Goal: Information Seeking & Learning: Learn about a topic

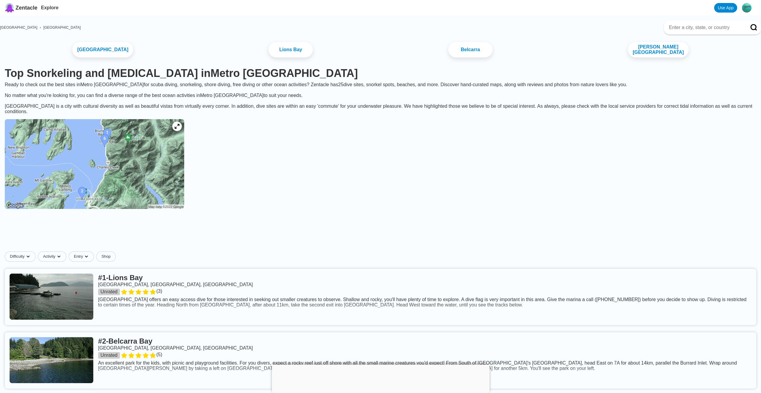
click at [138, 166] on img at bounding box center [94, 164] width 179 height 90
click at [98, 310] on link at bounding box center [380, 296] width 751 height 56
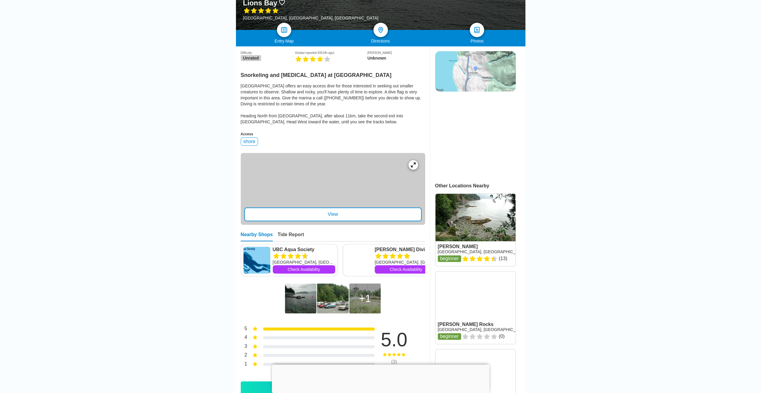
scroll to position [149, 0]
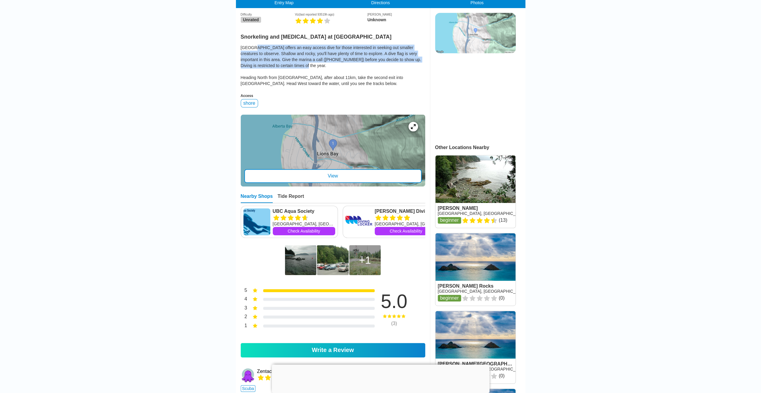
drag, startPoint x: 283, startPoint y: 67, endPoint x: 252, endPoint y: 46, distance: 37.1
click at [252, 46] on div "[GEOGRAPHIC_DATA] offers an easy access dive for those interested in seeking ou…" at bounding box center [333, 66] width 184 height 42
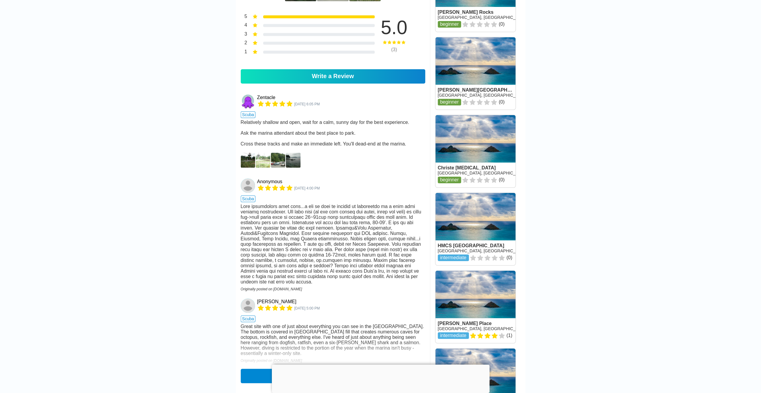
scroll to position [478, 0]
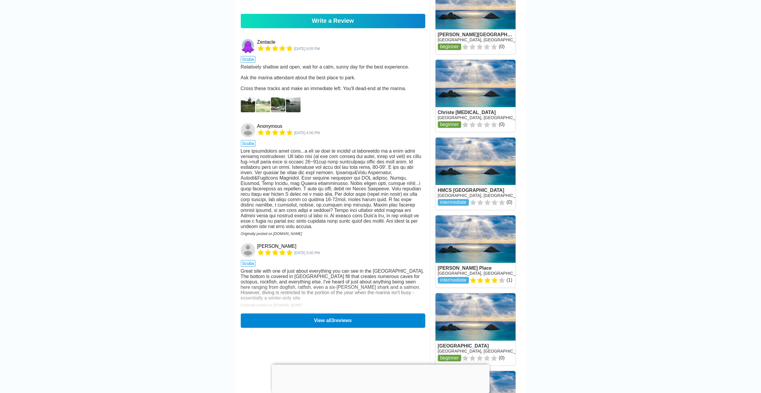
click at [248, 112] on img at bounding box center [248, 104] width 15 height 15
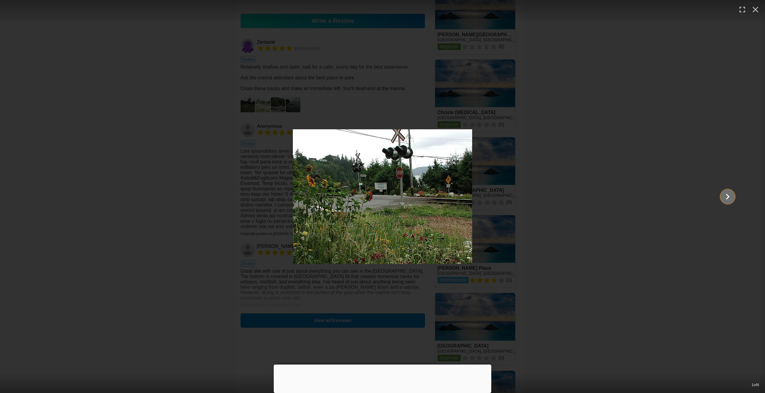
click at [729, 198] on icon "Show slide 2 of 4" at bounding box center [727, 196] width 11 height 14
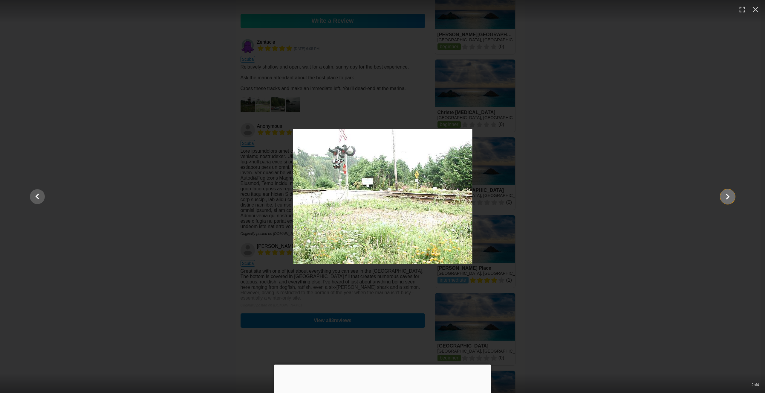
click at [729, 198] on icon "Show slide 3 of 4" at bounding box center [727, 196] width 11 height 14
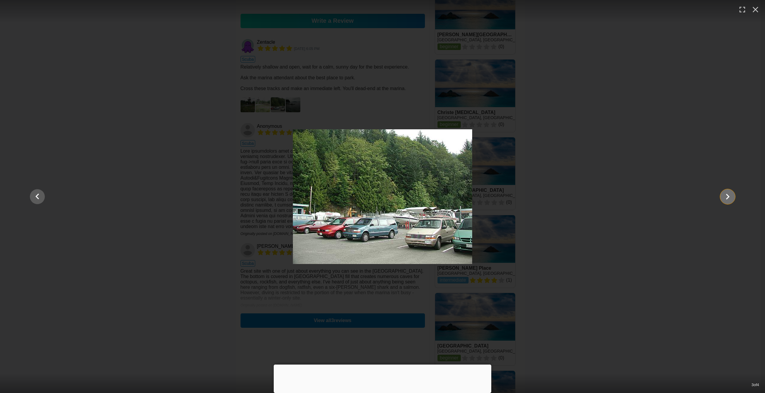
click at [728, 198] on icon "Show slide 4 of 4" at bounding box center [727, 196] width 11 height 14
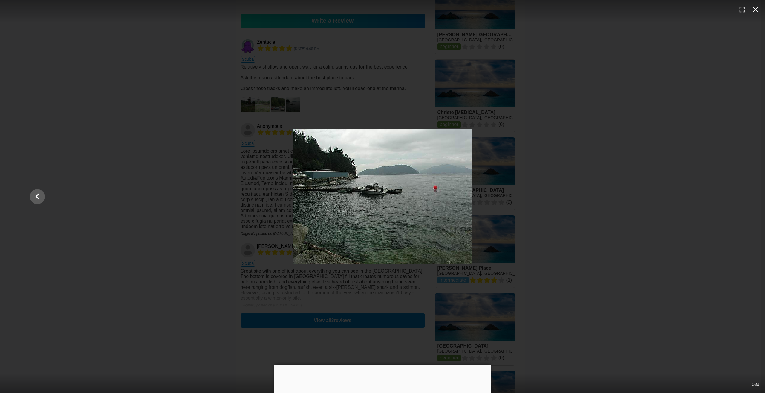
click at [756, 13] on icon "button" at bounding box center [756, 10] width 10 height 10
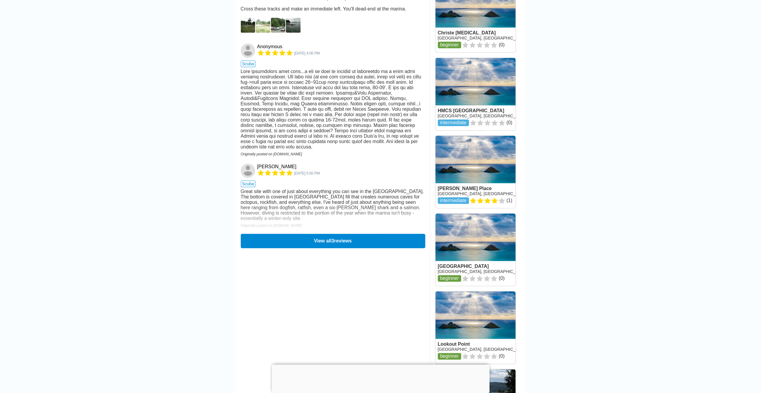
scroll to position [568, 0]
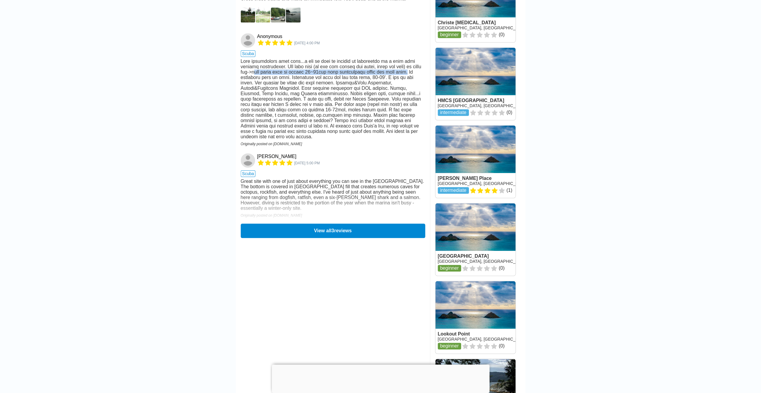
drag, startPoint x: 246, startPoint y: 88, endPoint x: 400, endPoint y: 89, distance: 154.0
click at [400, 89] on div at bounding box center [333, 99] width 184 height 81
drag, startPoint x: 286, startPoint y: 95, endPoint x: 309, endPoint y: 109, distance: 26.5
click at [309, 109] on div at bounding box center [333, 99] width 184 height 81
click at [357, 238] on button "View all 3 reviews" at bounding box center [333, 230] width 188 height 15
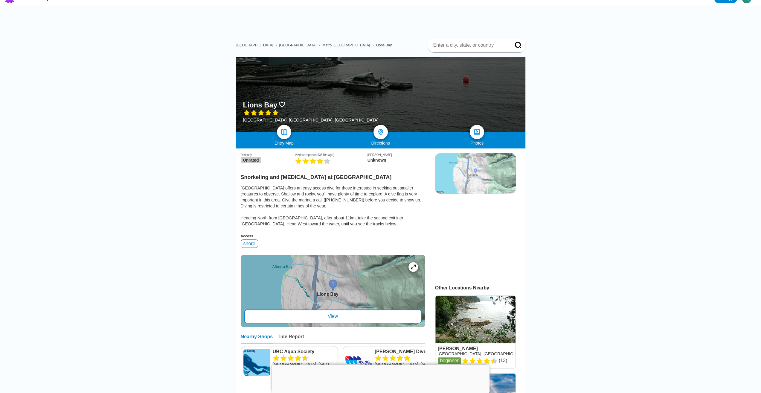
scroll to position [0, 0]
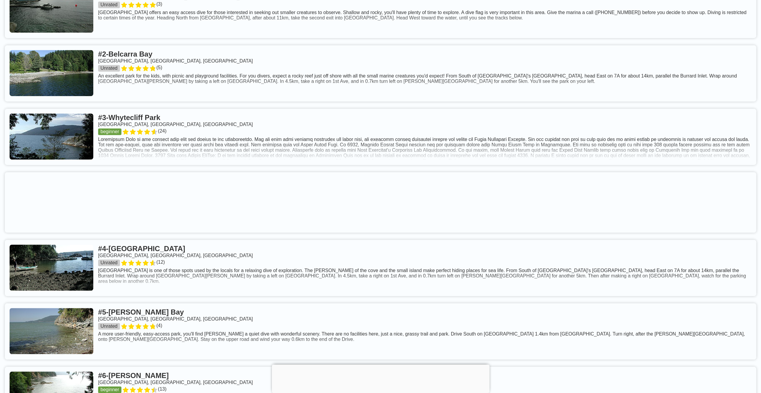
scroll to position [299, 0]
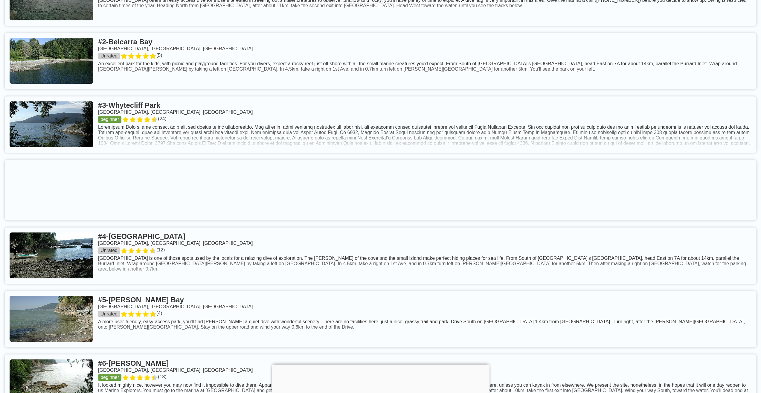
click at [82, 62] on link at bounding box center [380, 61] width 751 height 56
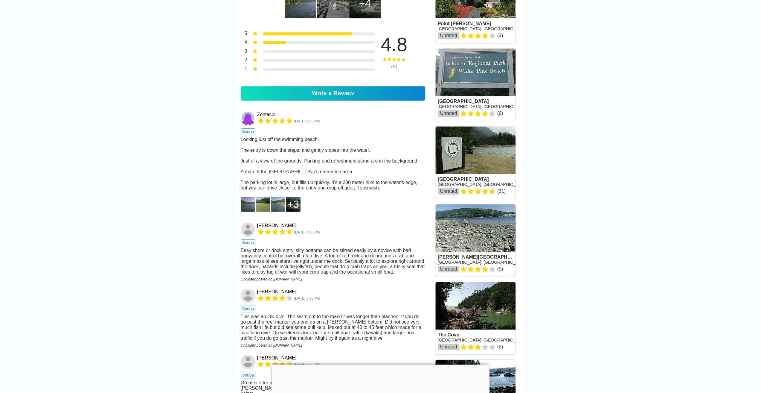
scroll to position [359, 0]
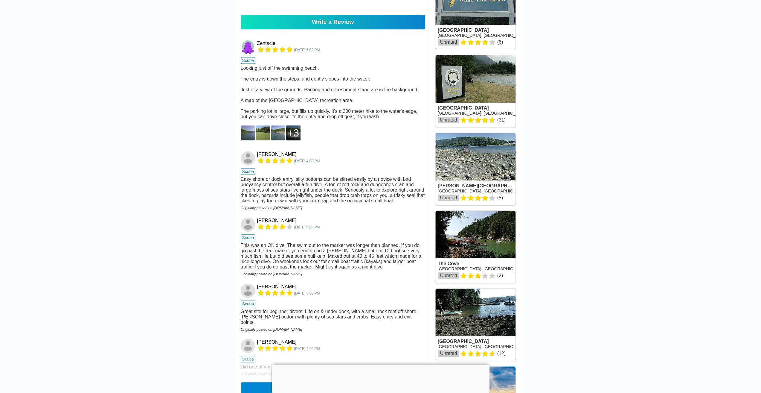
click at [294, 139] on div "3" at bounding box center [293, 133] width 12 height 12
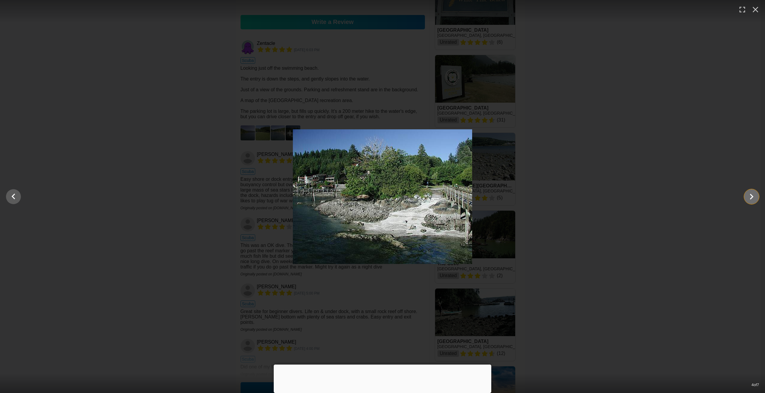
click at [753, 199] on icon "Show slide 5 of 7" at bounding box center [751, 196] width 11 height 14
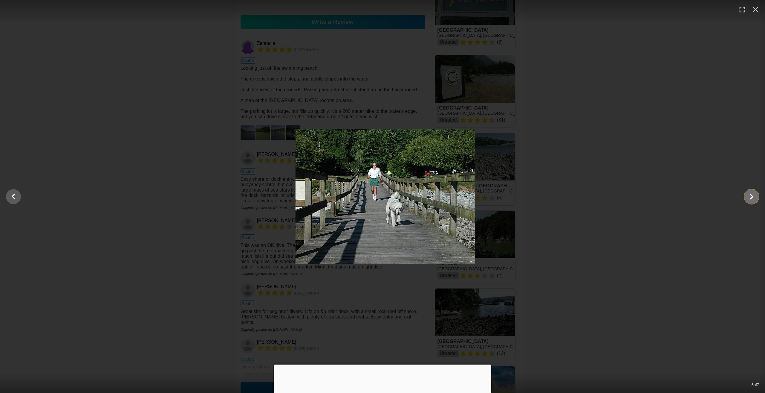
click at [752, 199] on icon "Show slide 6 of 7" at bounding box center [751, 196] width 11 height 14
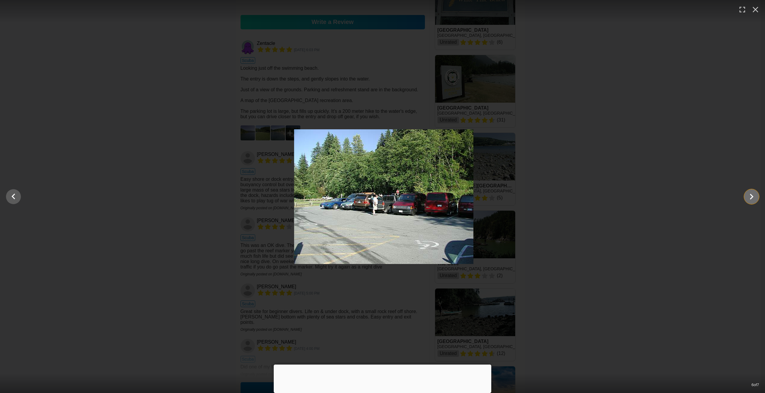
click at [752, 199] on icon "Show slide 7 of 7" at bounding box center [751, 196] width 11 height 14
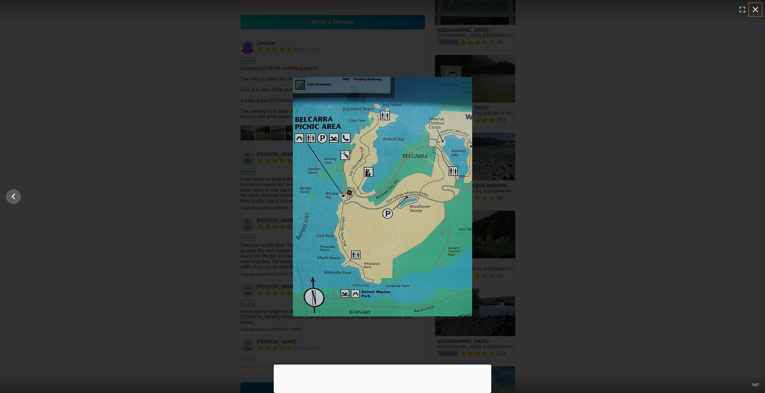
click at [758, 12] on icon "button" at bounding box center [756, 10] width 10 height 10
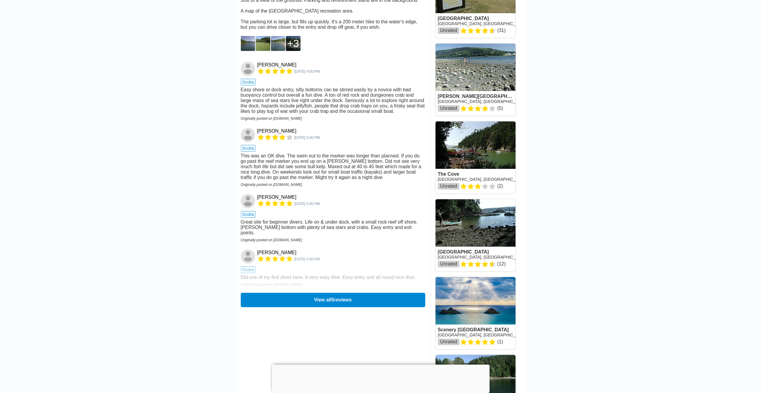
scroll to position [448, 0]
click at [331, 306] on button "View all 5 reviews" at bounding box center [333, 299] width 184 height 14
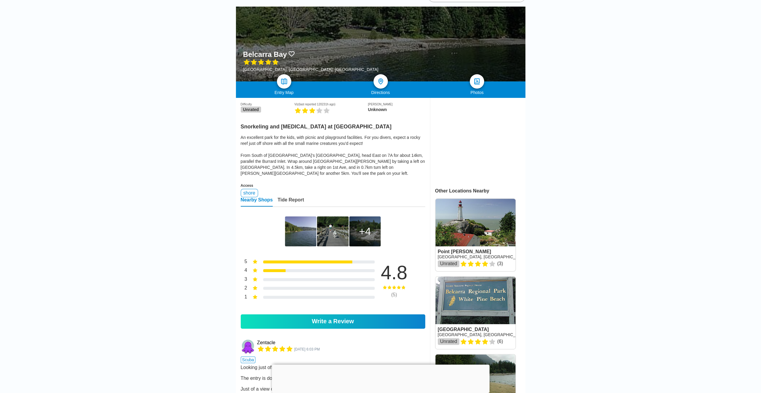
scroll to position [0, 0]
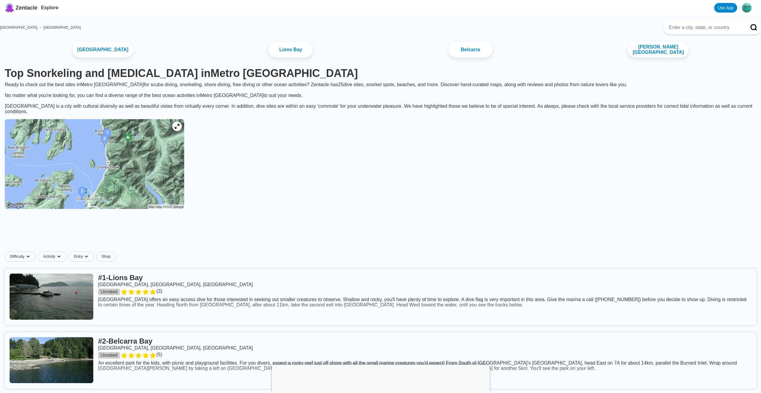
scroll to position [299, 0]
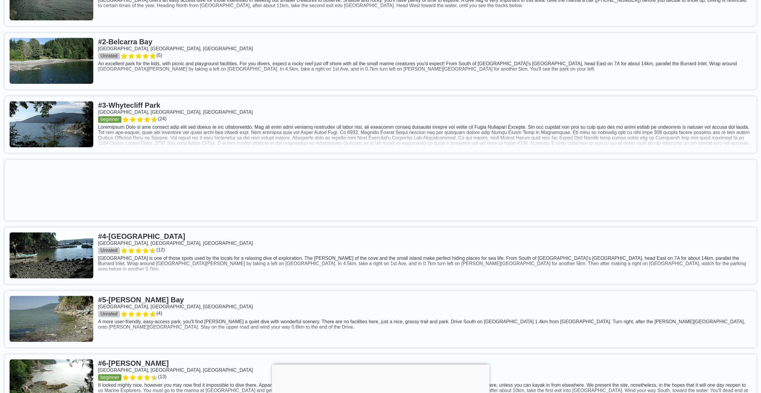
click at [59, 136] on link at bounding box center [380, 124] width 751 height 56
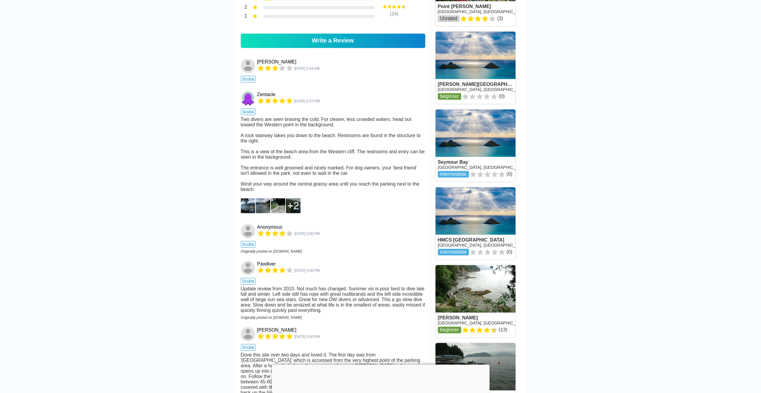
scroll to position [598, 0]
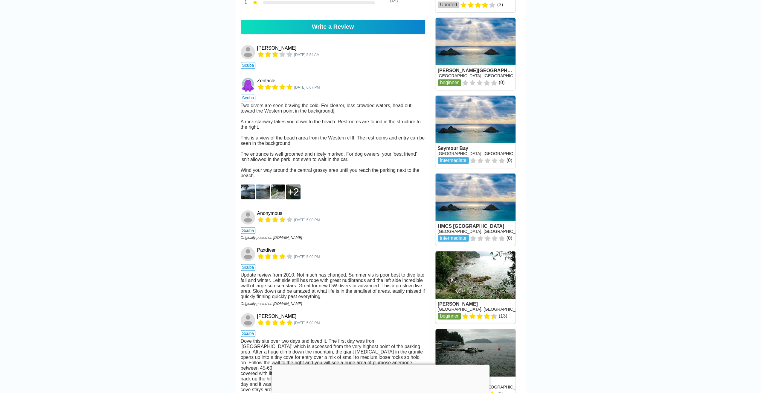
drag, startPoint x: 321, startPoint y: 117, endPoint x: 317, endPoint y: 118, distance: 3.6
click at [317, 118] on div "Two divers are seen braving the cold. For clearer, less crowded waters, head ou…" at bounding box center [333, 140] width 184 height 75
click at [247, 199] on img at bounding box center [248, 191] width 15 height 15
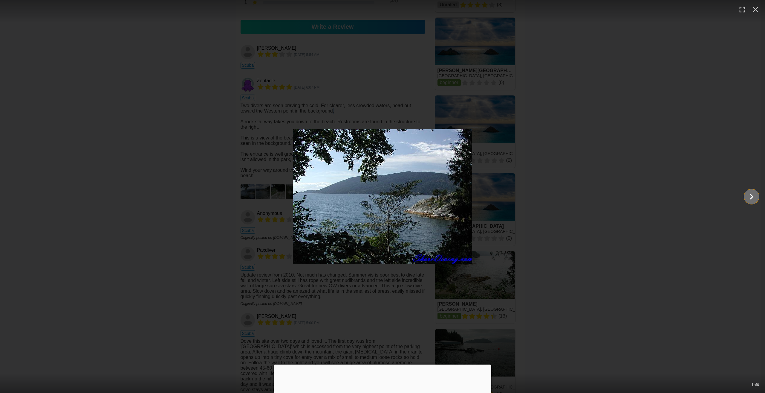
click at [748, 196] on icon "Show slide 2 of 6" at bounding box center [751, 196] width 11 height 14
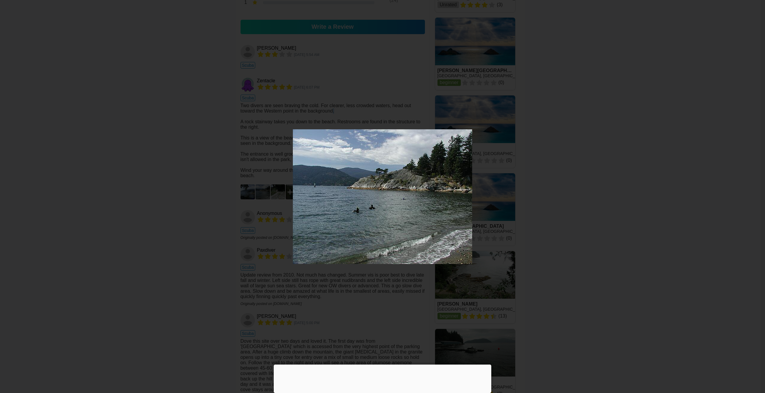
click at [748, 196] on icon "Show slide 3 of 6" at bounding box center [751, 196] width 11 height 14
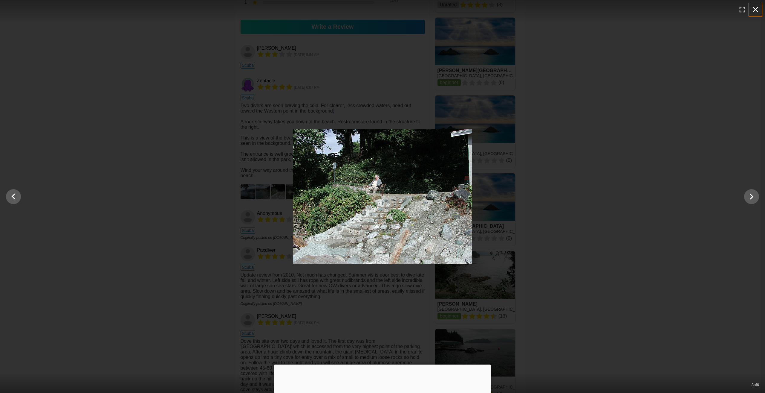
click at [757, 12] on icon "button" at bounding box center [756, 10] width 10 height 10
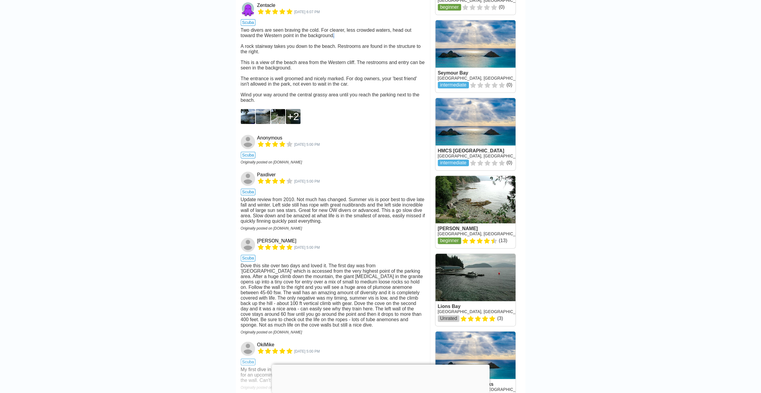
scroll to position [688, 0]
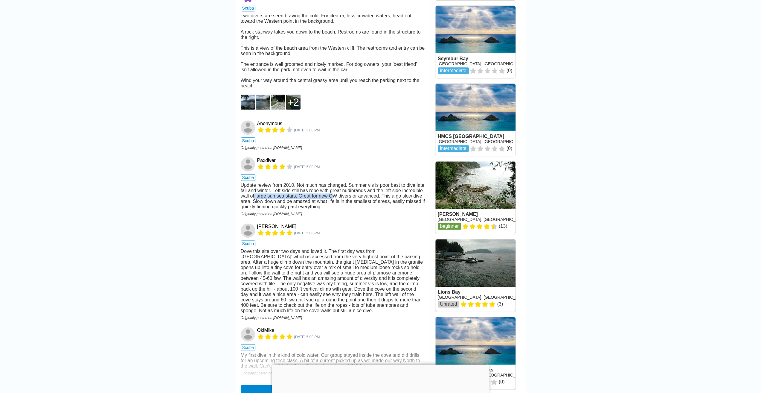
drag, startPoint x: 254, startPoint y: 218, endPoint x: 331, endPoint y: 219, distance: 76.2
click at [331, 209] on div "Update review from 2010. Not much has changed. Summer vis is poor best to dive …" at bounding box center [333, 195] width 184 height 27
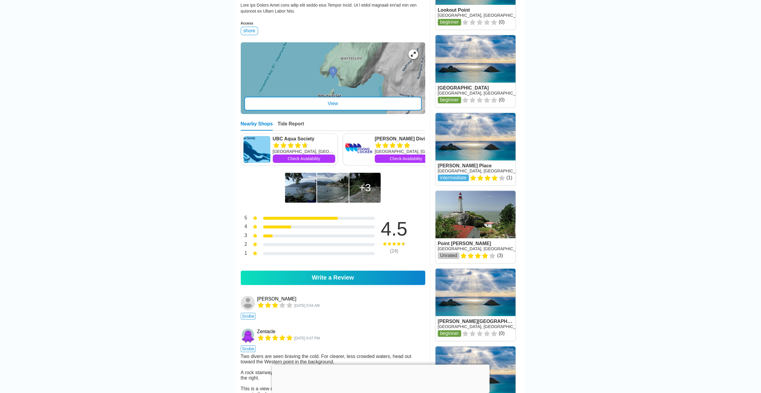
scroll to position [329, 0]
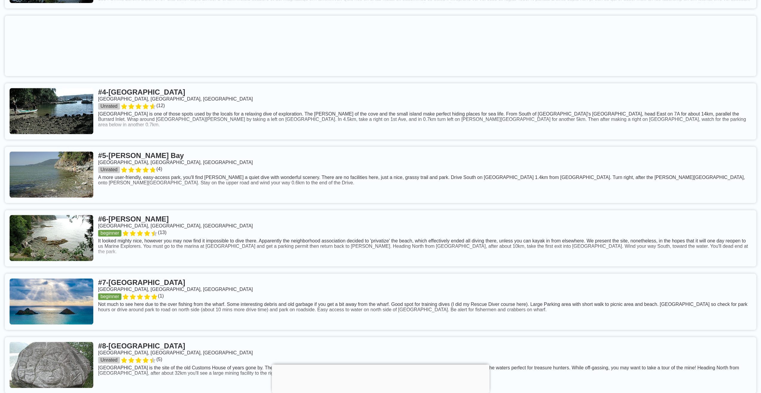
scroll to position [508, 0]
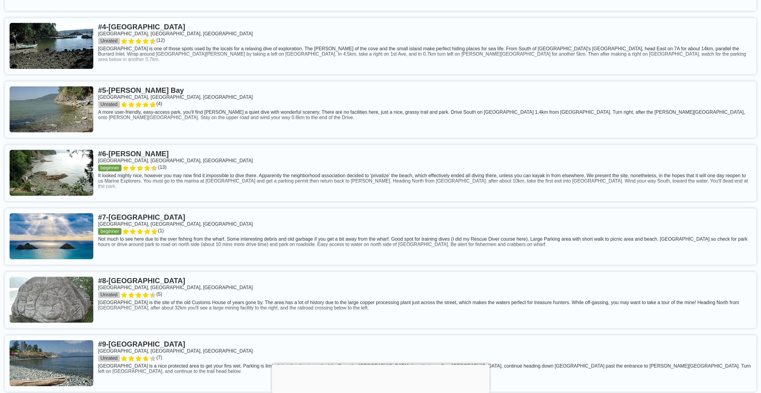
click at [73, 127] on link at bounding box center [380, 109] width 751 height 56
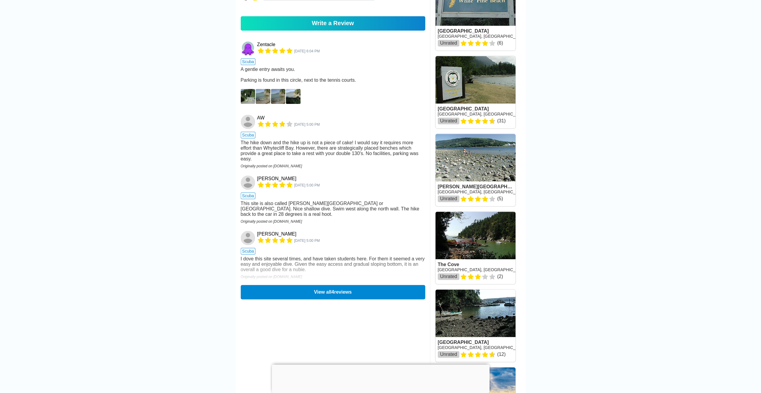
scroll to position [359, 0]
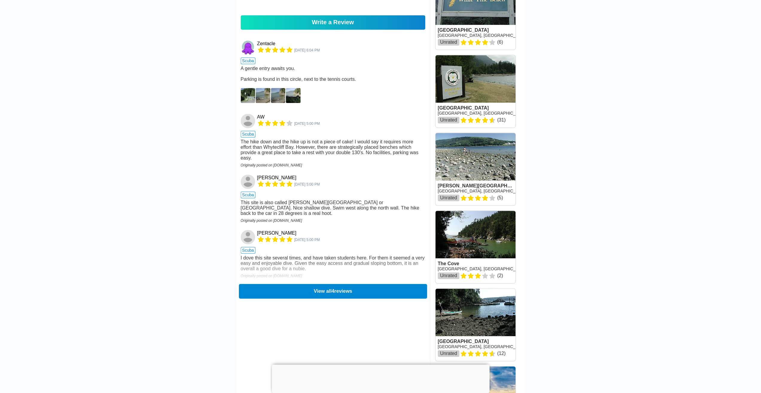
click at [380, 298] on button "View all 4 reviews" at bounding box center [333, 290] width 188 height 15
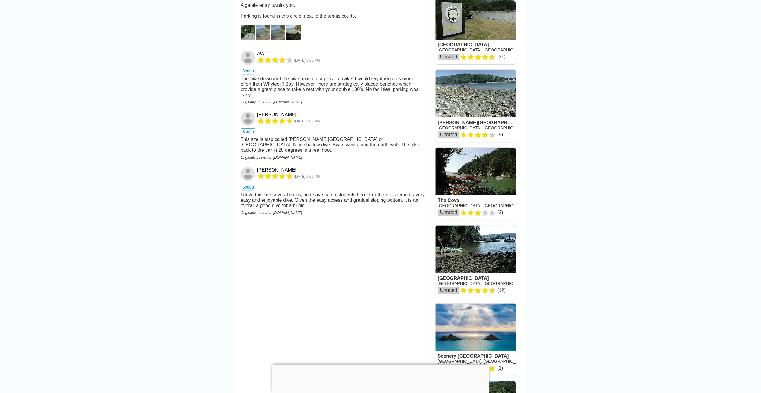
scroll to position [508, 0]
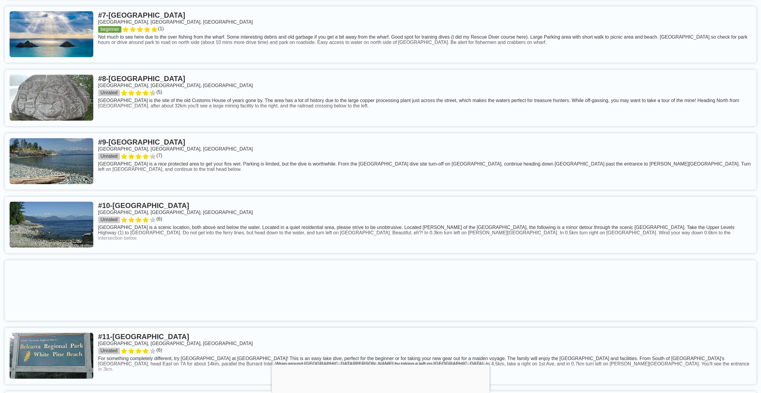
scroll to position [718, 0]
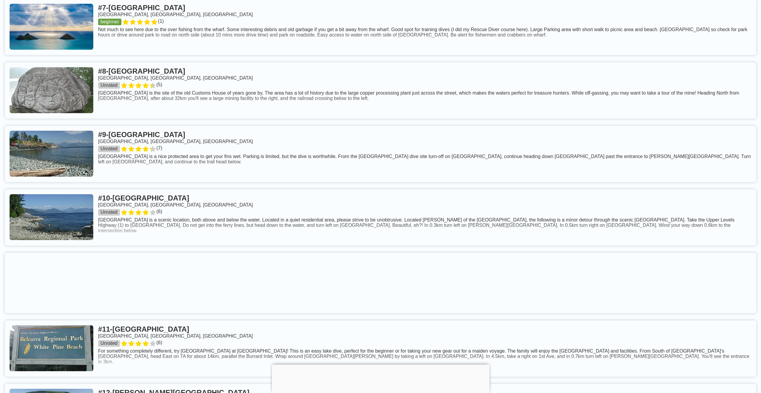
click at [55, 101] on link at bounding box center [380, 90] width 751 height 56
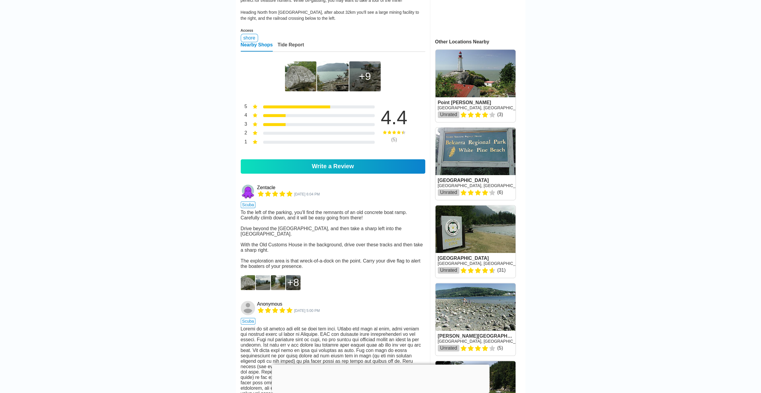
scroll to position [209, 0]
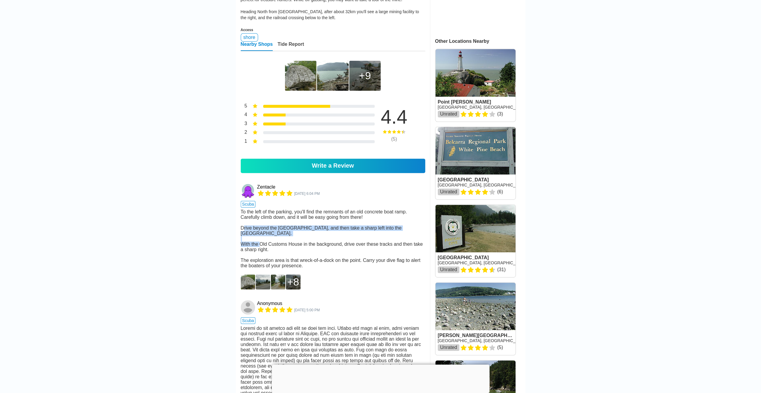
drag, startPoint x: 244, startPoint y: 242, endPoint x: 320, endPoint y: 251, distance: 76.5
click at [320, 251] on div "To the left of the parking, you'll find the remnants of an old concrete boat ra…" at bounding box center [333, 238] width 184 height 59
click at [294, 288] on div "8" at bounding box center [293, 282] width 12 height 12
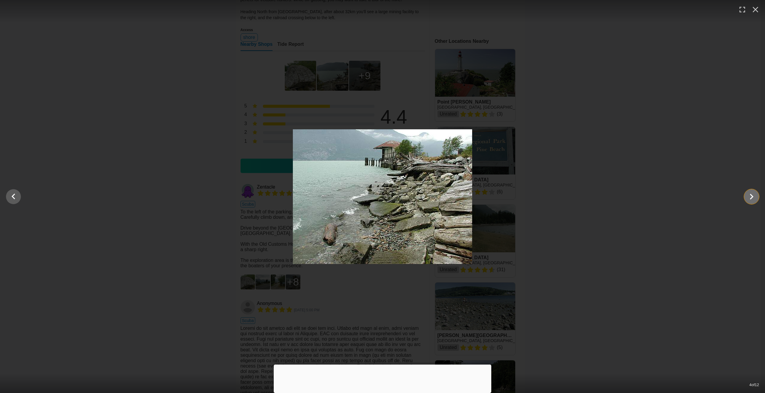
click at [753, 198] on icon "Show slide 5 of 12" at bounding box center [751, 196] width 11 height 14
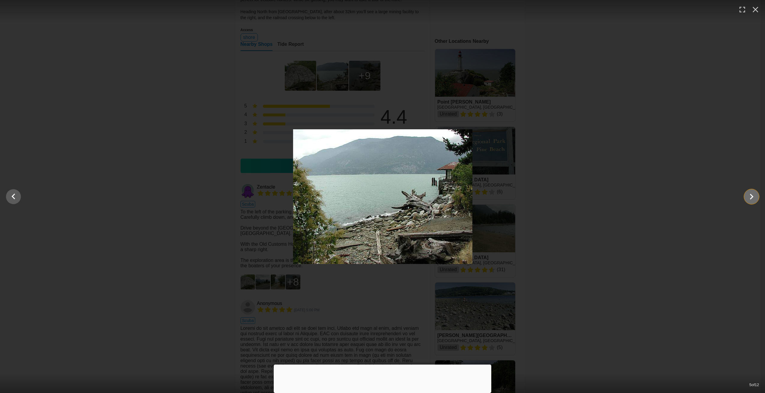
click at [753, 198] on icon "Show slide 6 of 12" at bounding box center [751, 196] width 11 height 14
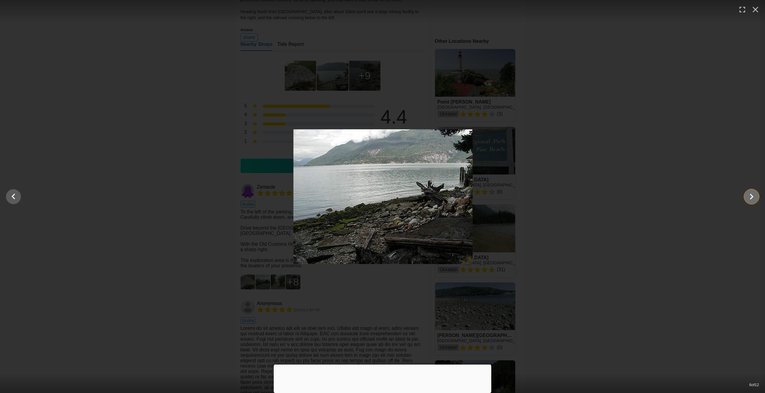
click at [753, 198] on icon "Show slide 7 of 12" at bounding box center [751, 196] width 11 height 14
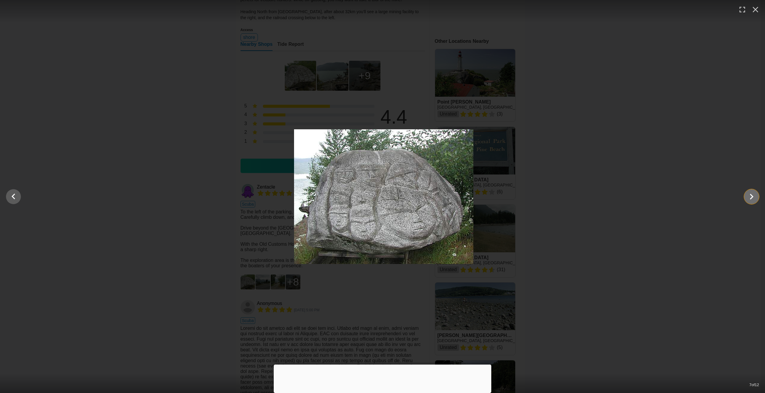
click at [753, 198] on icon "Show slide 8 of 12" at bounding box center [751, 196] width 11 height 14
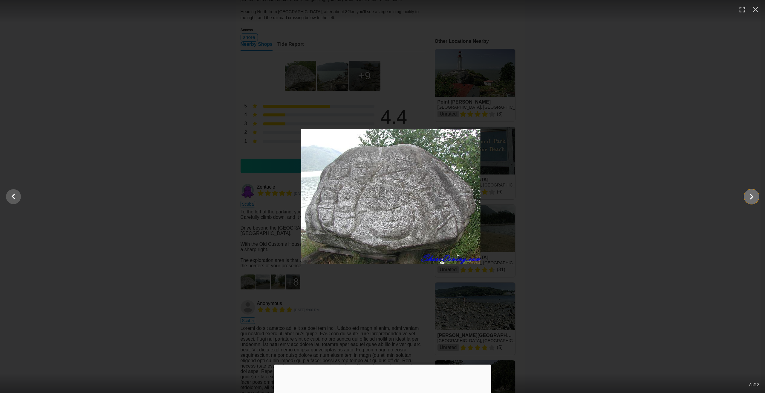
click at [753, 198] on icon "Show slide 9 of 12" at bounding box center [751, 196] width 11 height 14
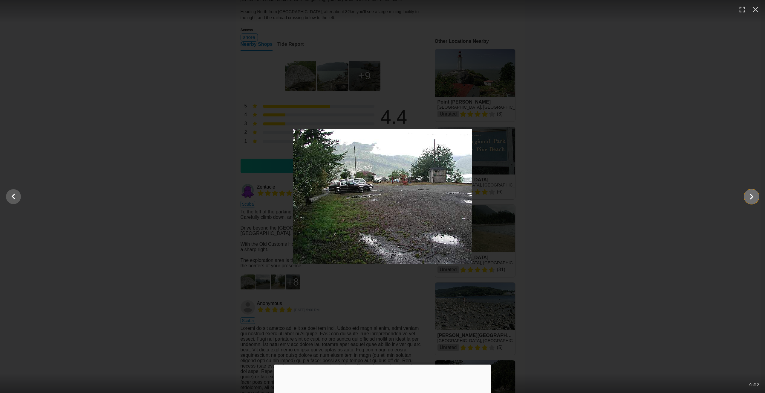
click at [752, 199] on icon "Show slide 10 of 12" at bounding box center [751, 196] width 11 height 14
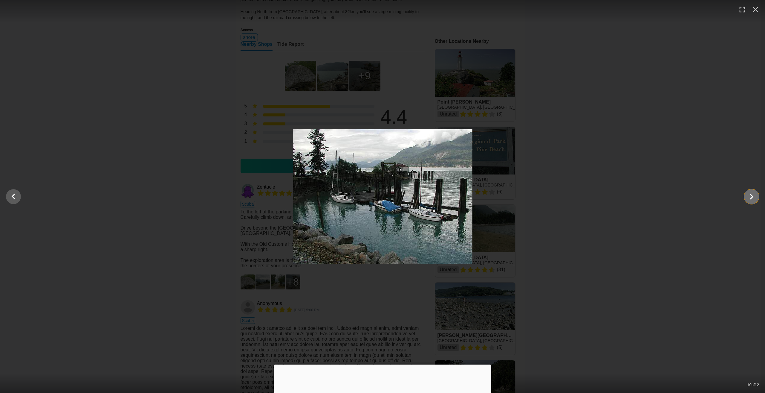
click at [752, 199] on icon "Show slide 11 of 12" at bounding box center [751, 196] width 11 height 14
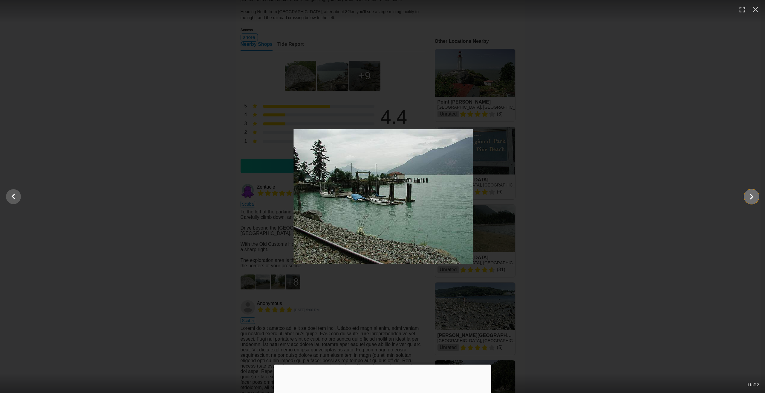
click at [751, 199] on icon "Show slide 12 of 12" at bounding box center [752, 196] width 4 height 6
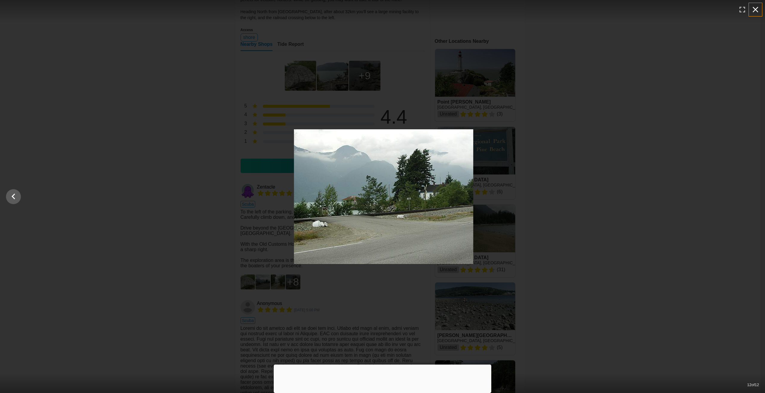
click at [756, 8] on icon "button" at bounding box center [756, 10] width 10 height 10
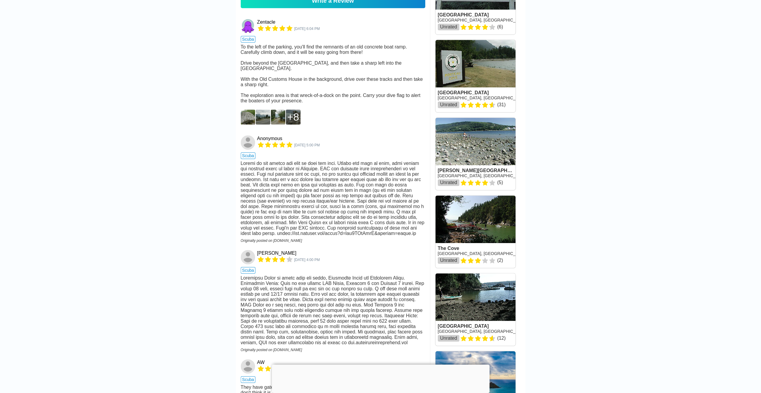
scroll to position [419, 0]
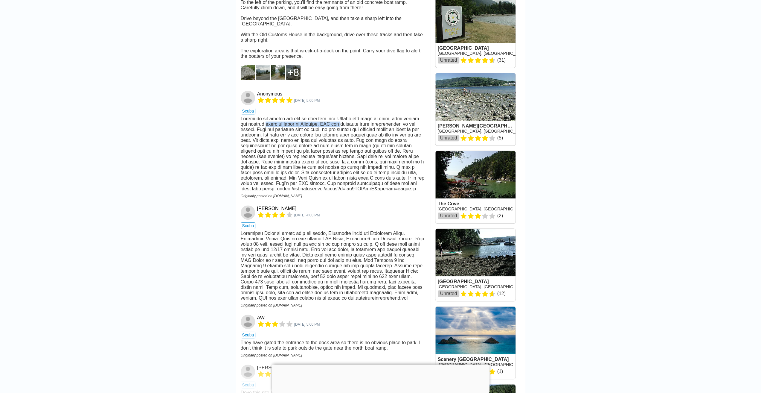
drag, startPoint x: 257, startPoint y: 147, endPoint x: 326, endPoint y: 147, distance: 69.4
click at [326, 147] on div at bounding box center [333, 153] width 184 height 75
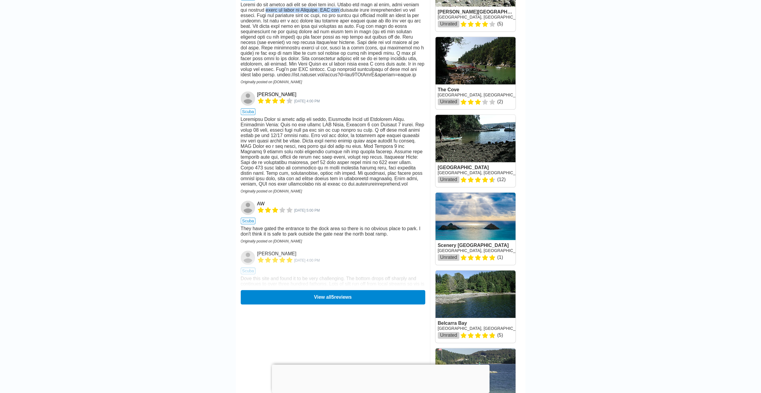
scroll to position [538, 0]
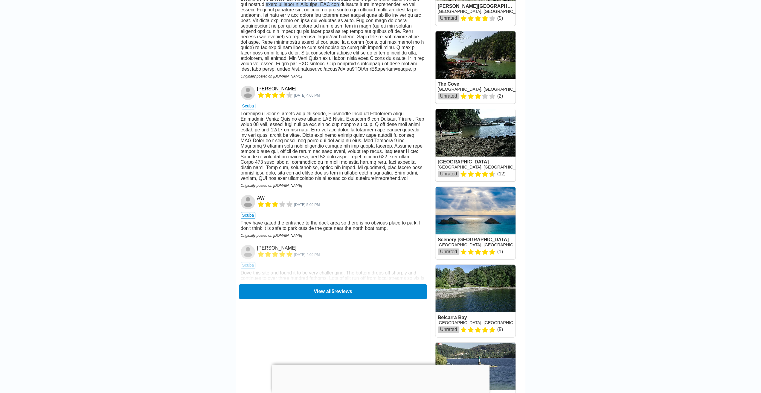
click at [344, 297] on button "View all 5 reviews" at bounding box center [333, 291] width 188 height 15
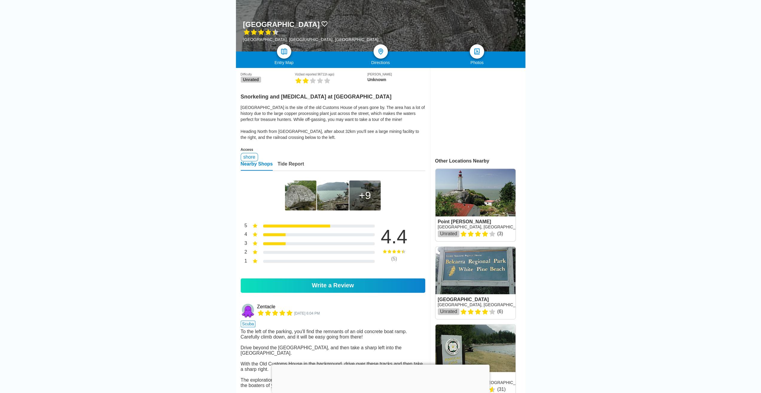
scroll to position [0, 0]
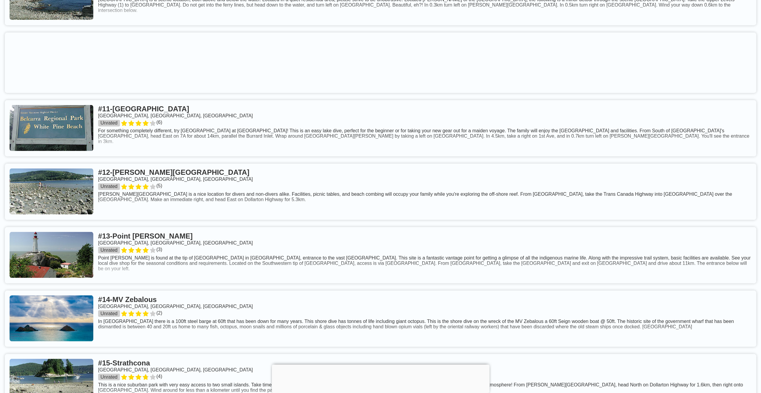
scroll to position [957, 0]
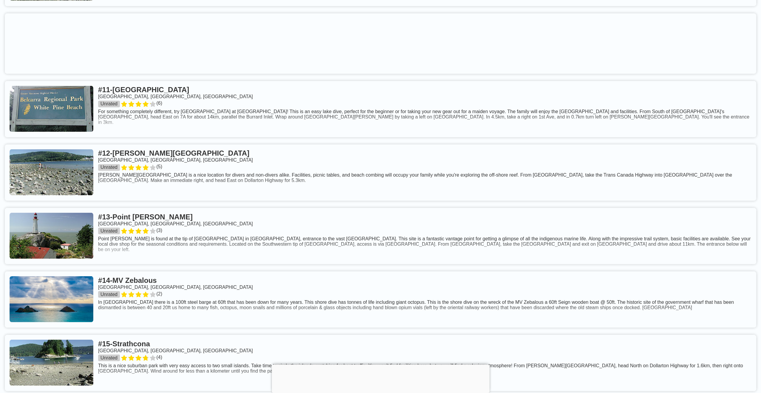
click at [91, 178] on link at bounding box center [380, 172] width 751 height 56
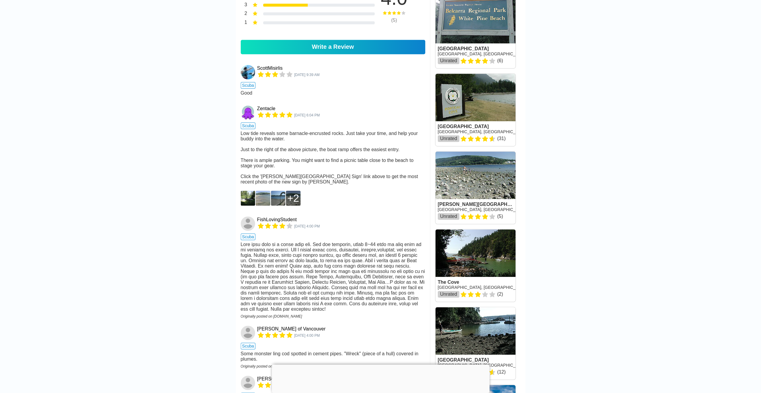
scroll to position [419, 0]
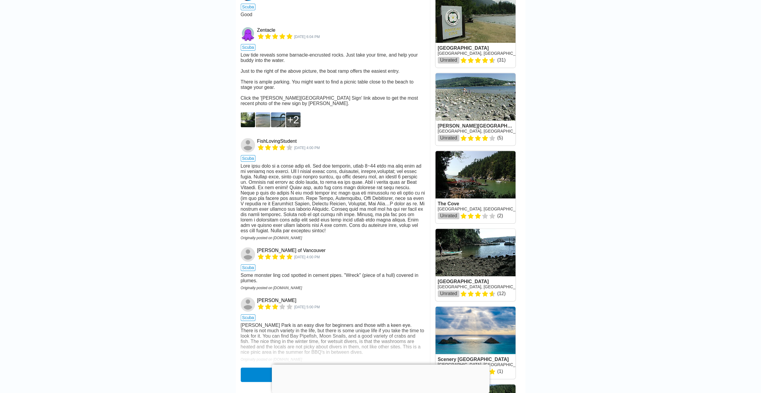
drag, startPoint x: 339, startPoint y: 184, endPoint x: 179, endPoint y: 193, distance: 160.3
drag, startPoint x: 179, startPoint y: 193, endPoint x: 175, endPoint y: 175, distance: 18.3
click at [175, 175] on main "Canada › British Columbia › Metro Vancouver Cates Park Vancouver, BC, Canada En…" at bounding box center [380, 146] width 761 height 1099
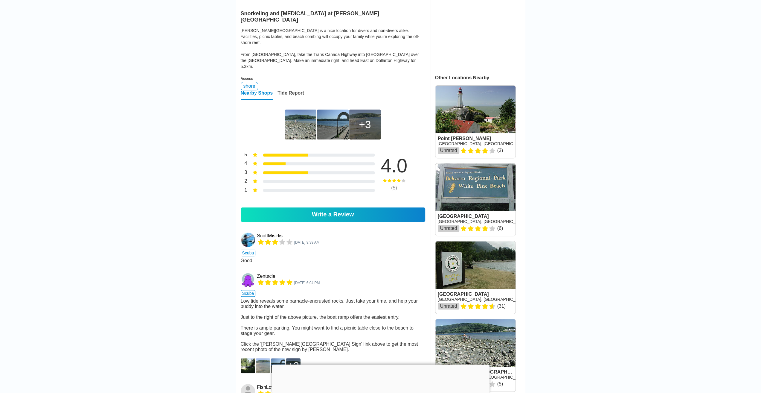
scroll to position [60, 0]
